Goal: Task Accomplishment & Management: Use online tool/utility

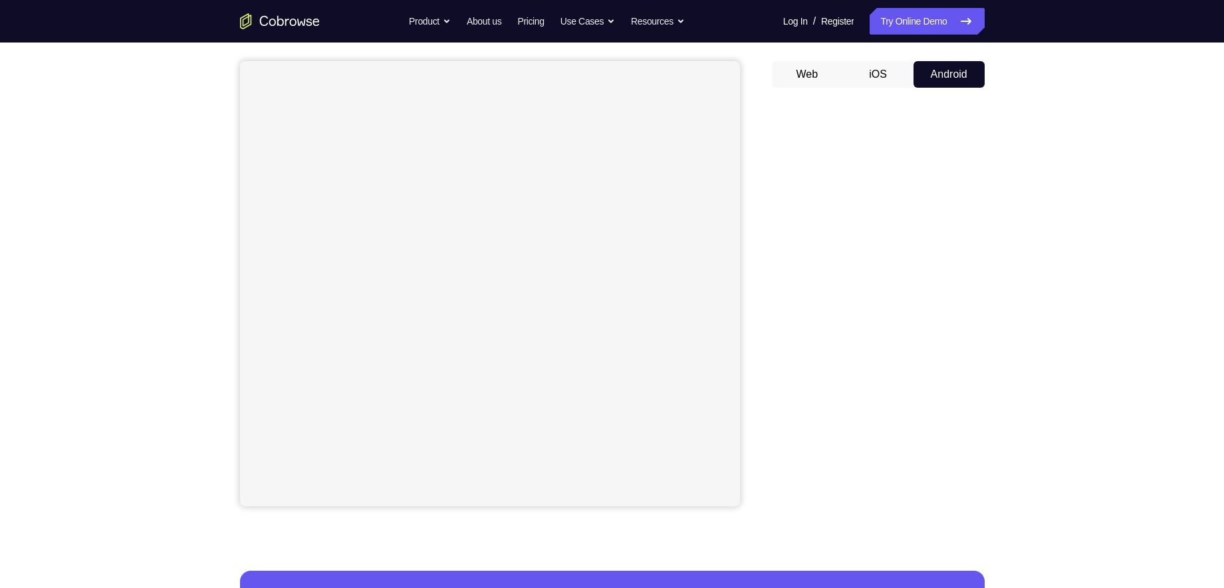
scroll to position [112, 0]
drag, startPoint x: 0, startPoint y: 0, endPoint x: 779, endPoint y: 139, distance: 790.9
click at [779, 139] on div at bounding box center [878, 302] width 213 height 409
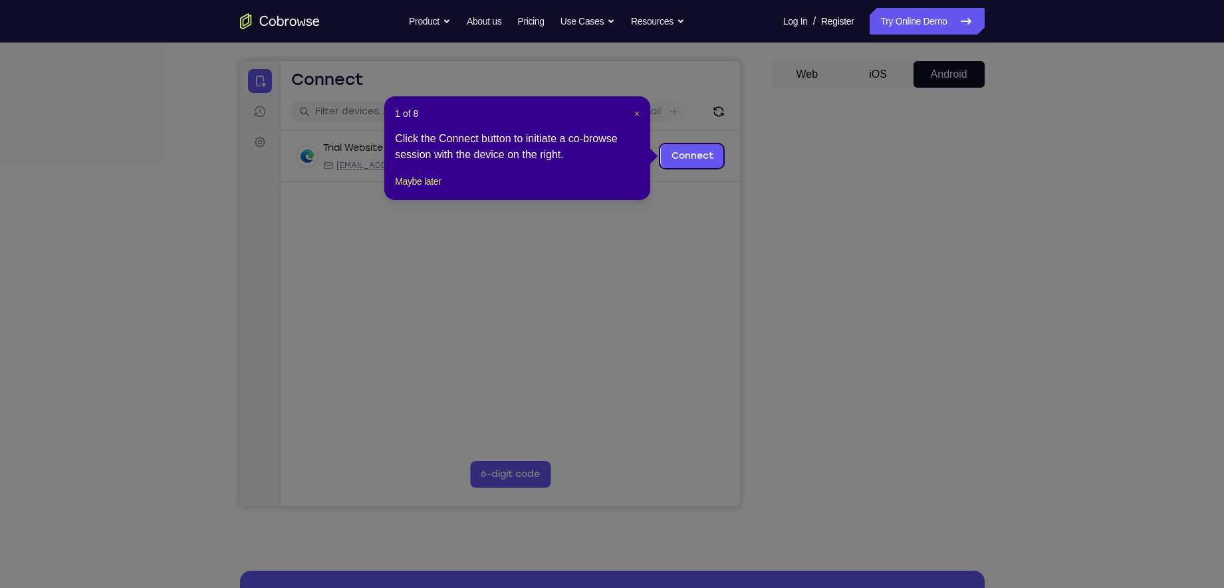
click at [638, 115] on span "×" at bounding box center [636, 113] width 5 height 11
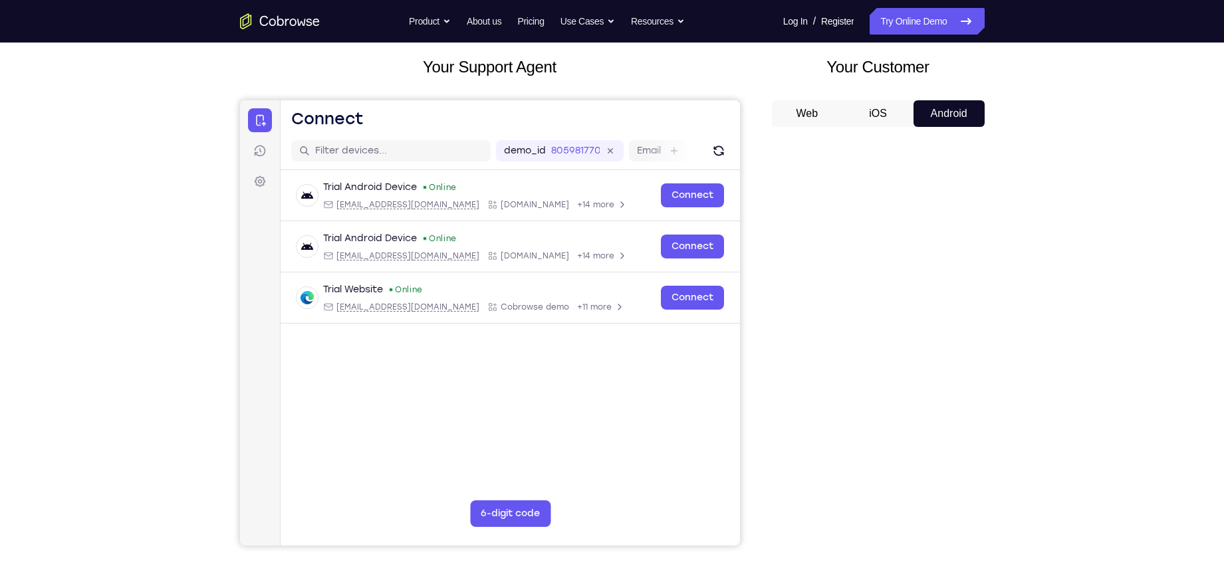
scroll to position [0, 0]
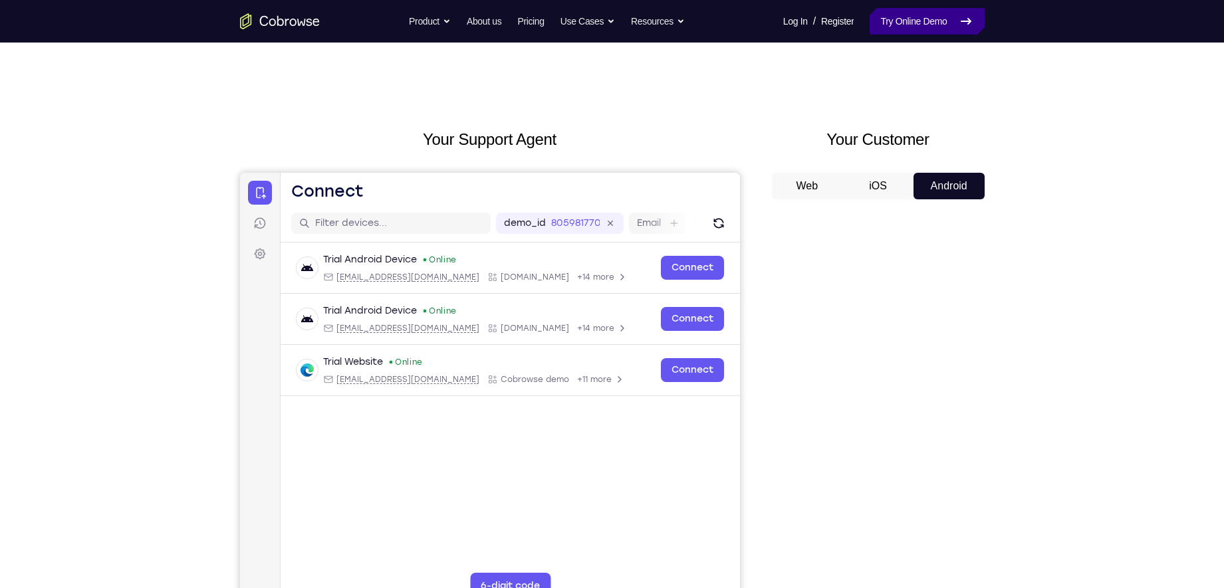
click at [943, 25] on link "Try Online Demo" at bounding box center [927, 21] width 114 height 27
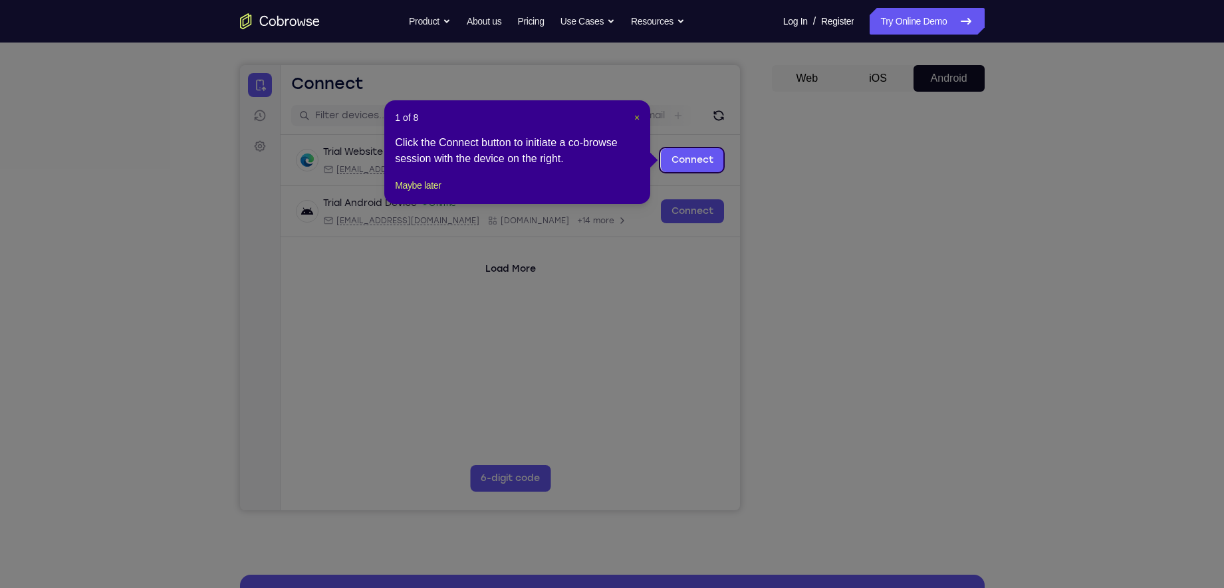
click at [635, 116] on span "×" at bounding box center [636, 117] width 5 height 11
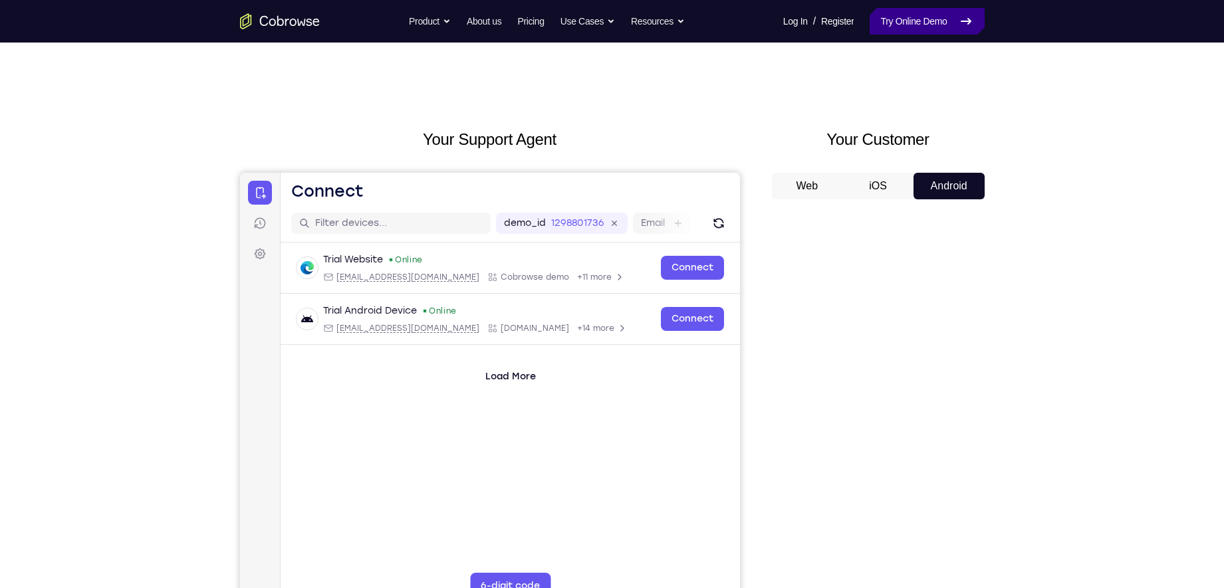
click at [909, 21] on link "Try Online Demo" at bounding box center [927, 21] width 114 height 27
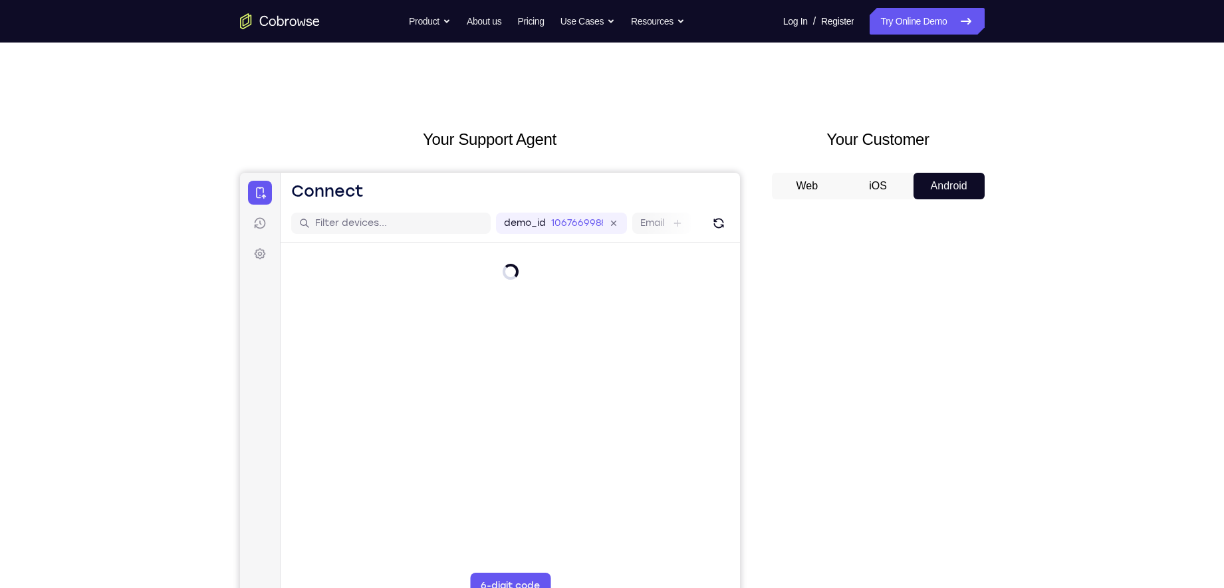
scroll to position [122, 0]
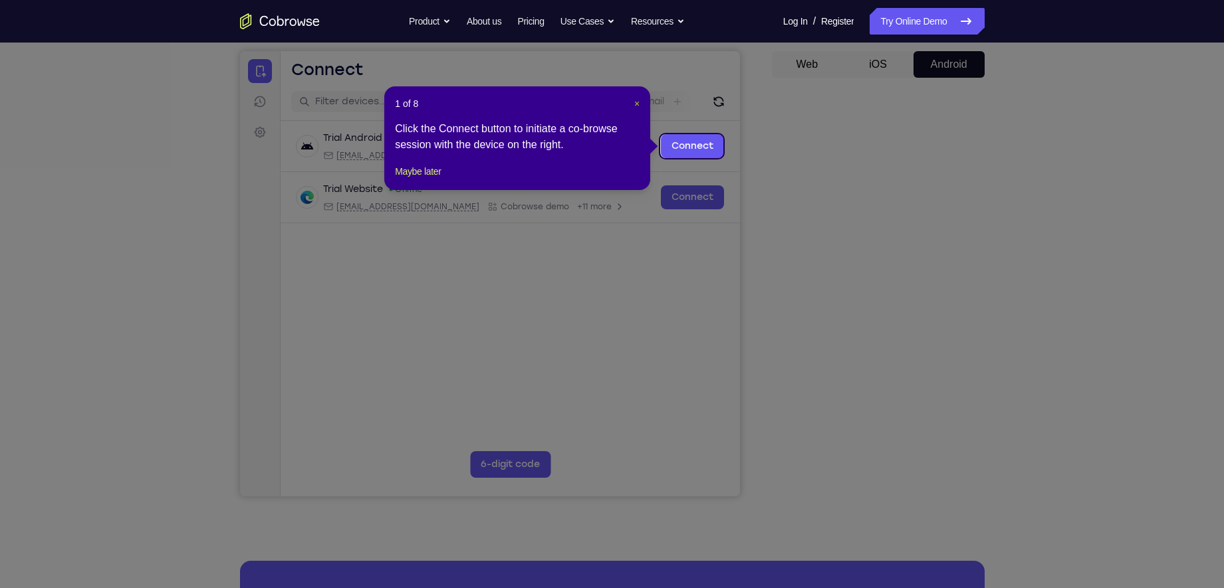
click at [636, 106] on span "×" at bounding box center [636, 103] width 5 height 11
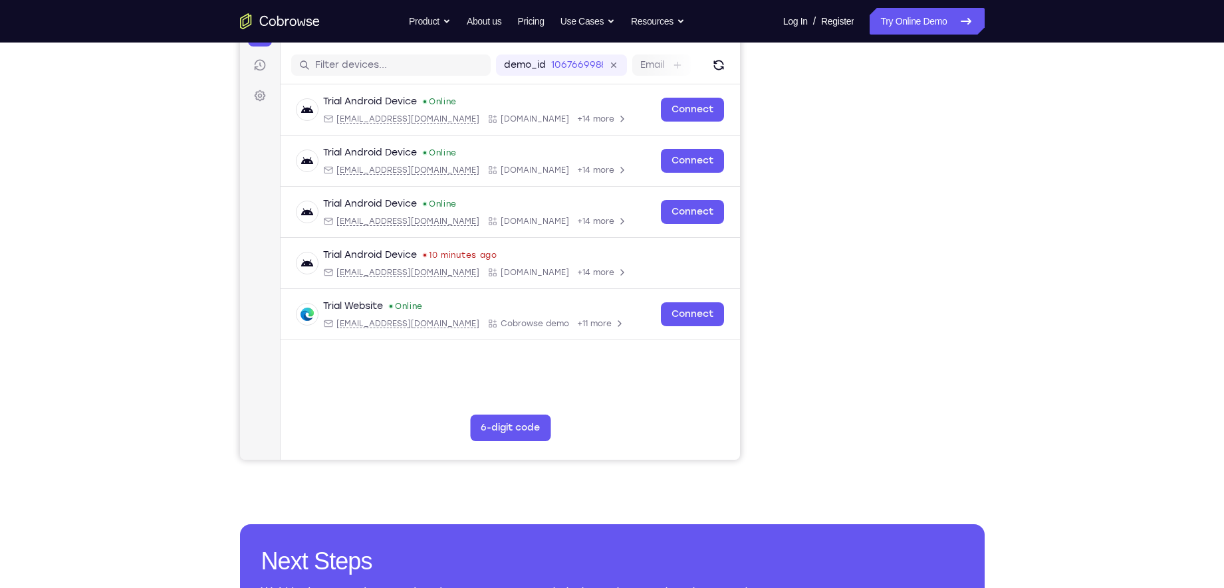
scroll to position [156, 0]
